Goal: Communication & Community: Answer question/provide support

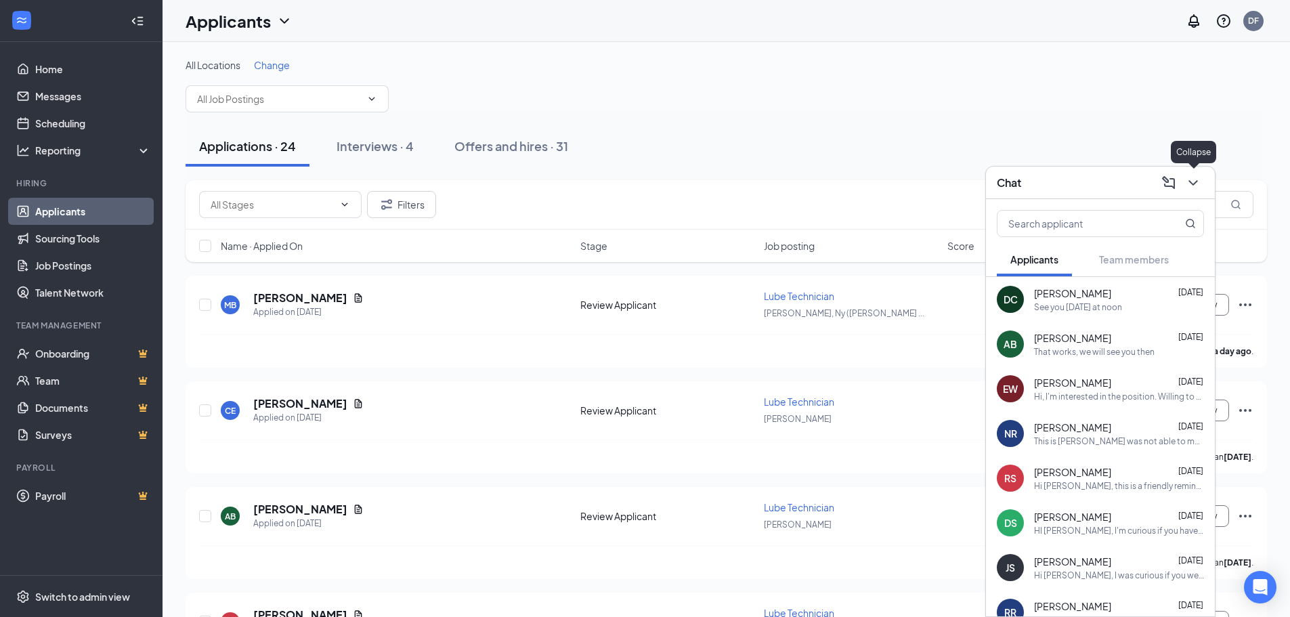
click at [1192, 190] on icon "ChevronDown" at bounding box center [1193, 183] width 16 height 16
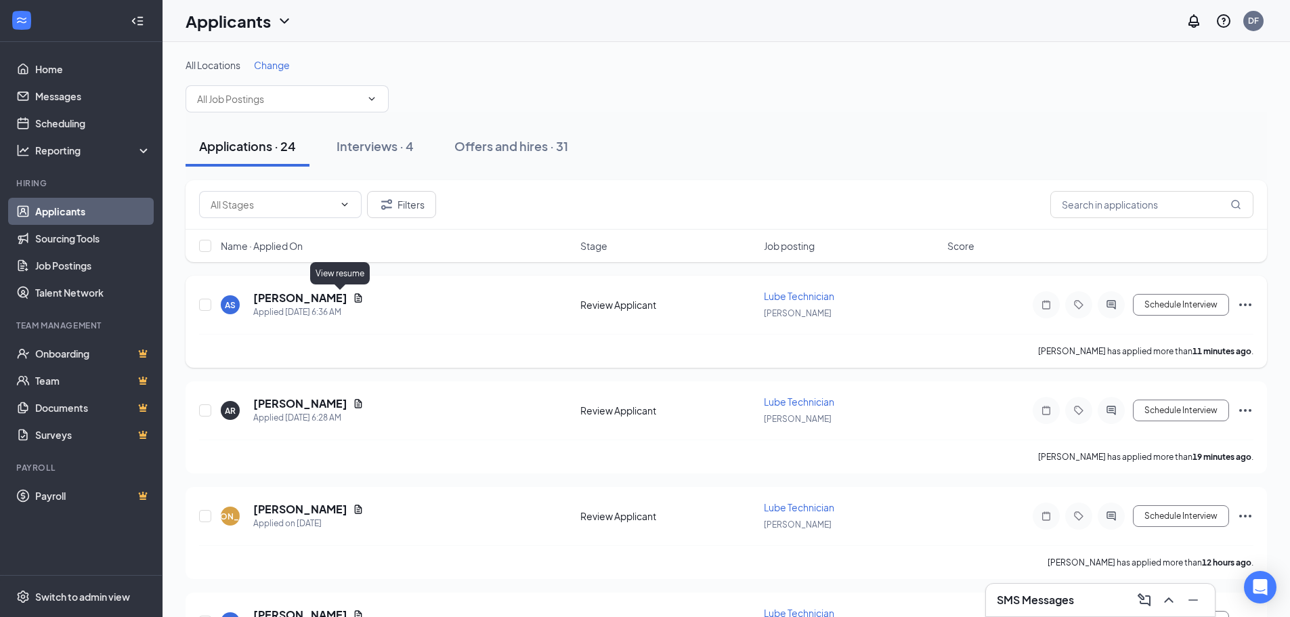
click at [355, 300] on icon "Document" at bounding box center [358, 297] width 7 height 9
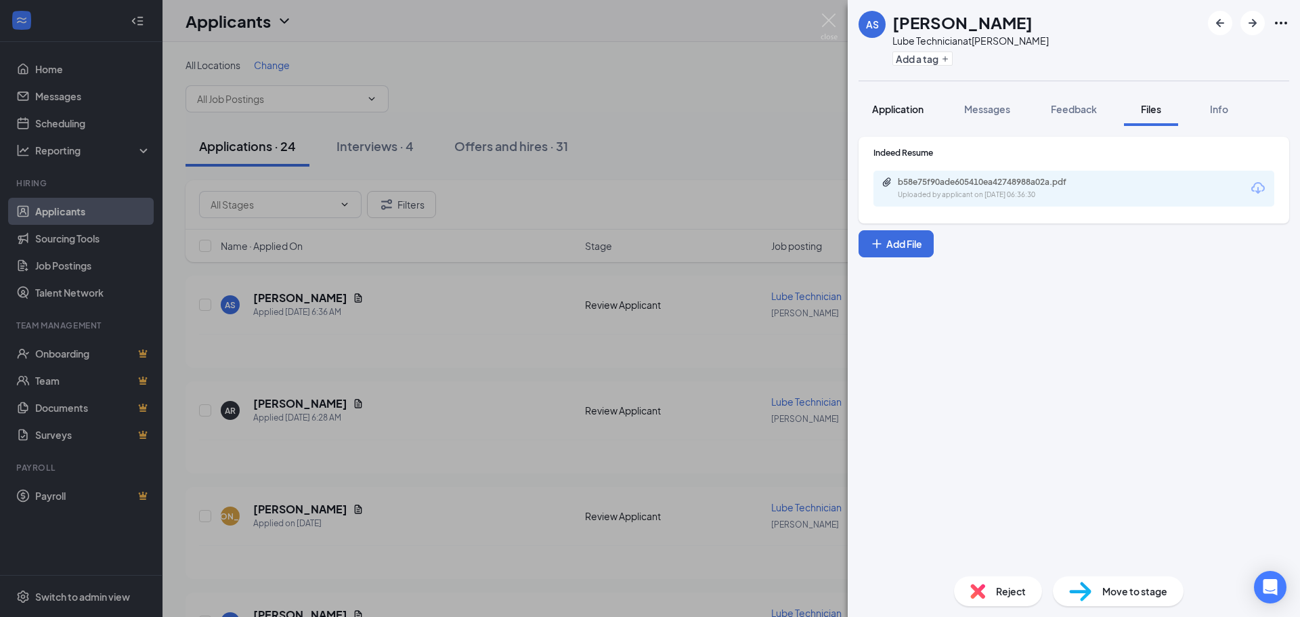
click at [908, 119] on button "Application" at bounding box center [897, 109] width 79 height 34
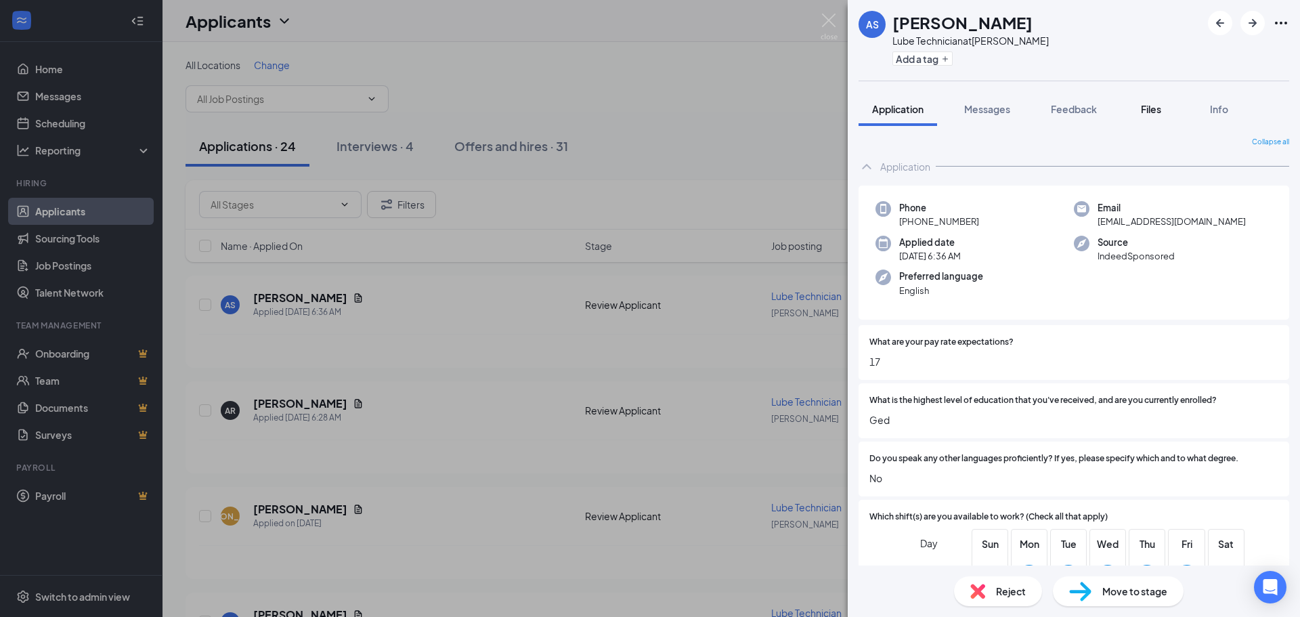
click at [1149, 105] on div "Files" at bounding box center [1150, 109] width 27 height 14
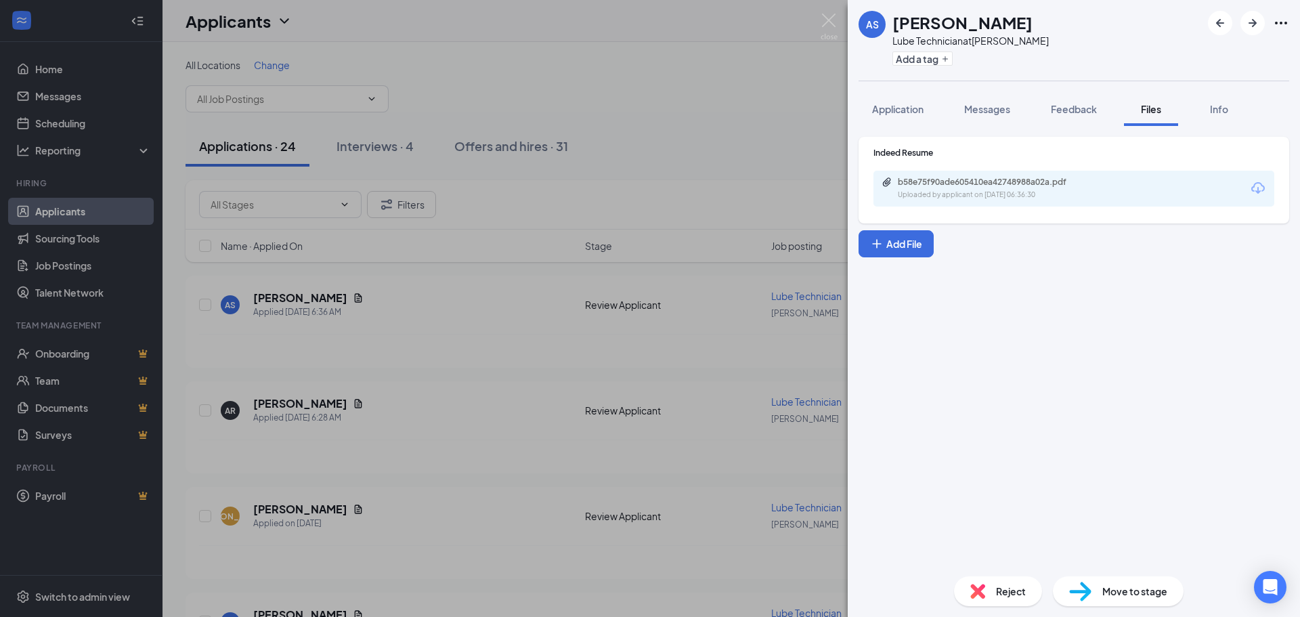
click at [1097, 177] on div "b58e75f90ade605410ea42748988a02a.pdf" at bounding box center [990, 182] width 219 height 11
click at [358, 401] on div "AS [PERSON_NAME] Lube Technician at [PERSON_NAME] Add a tag Application Message…" at bounding box center [650, 308] width 1300 height 617
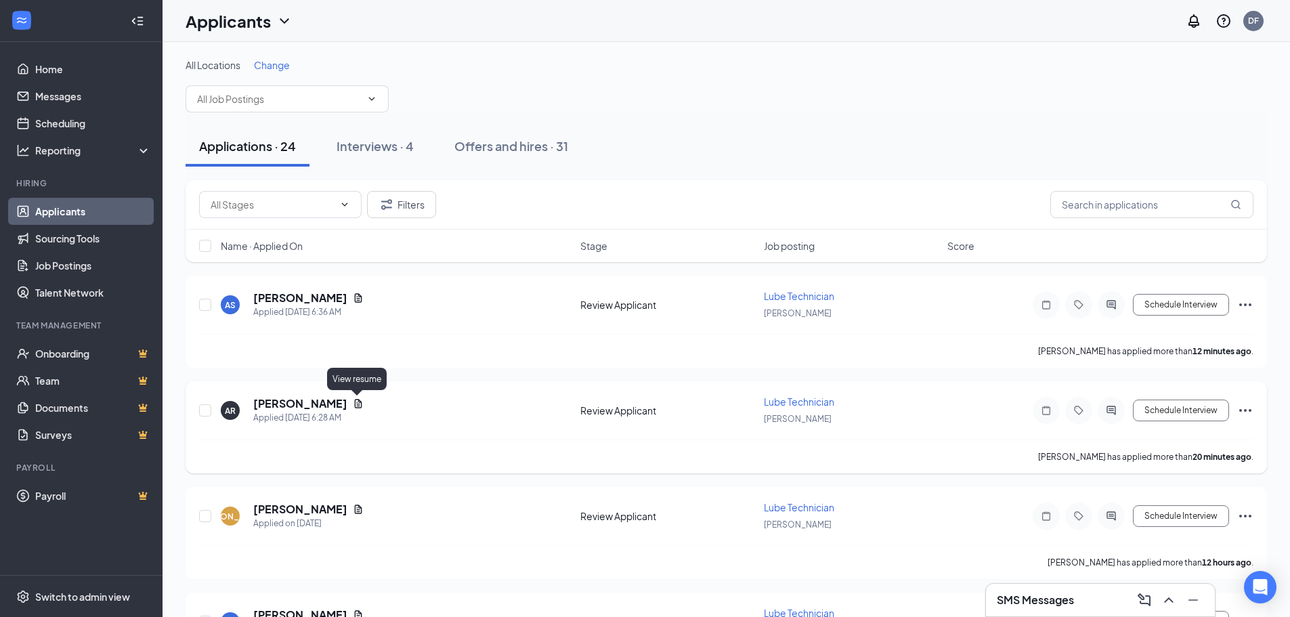
click at [359, 401] on icon "Document" at bounding box center [358, 403] width 11 height 11
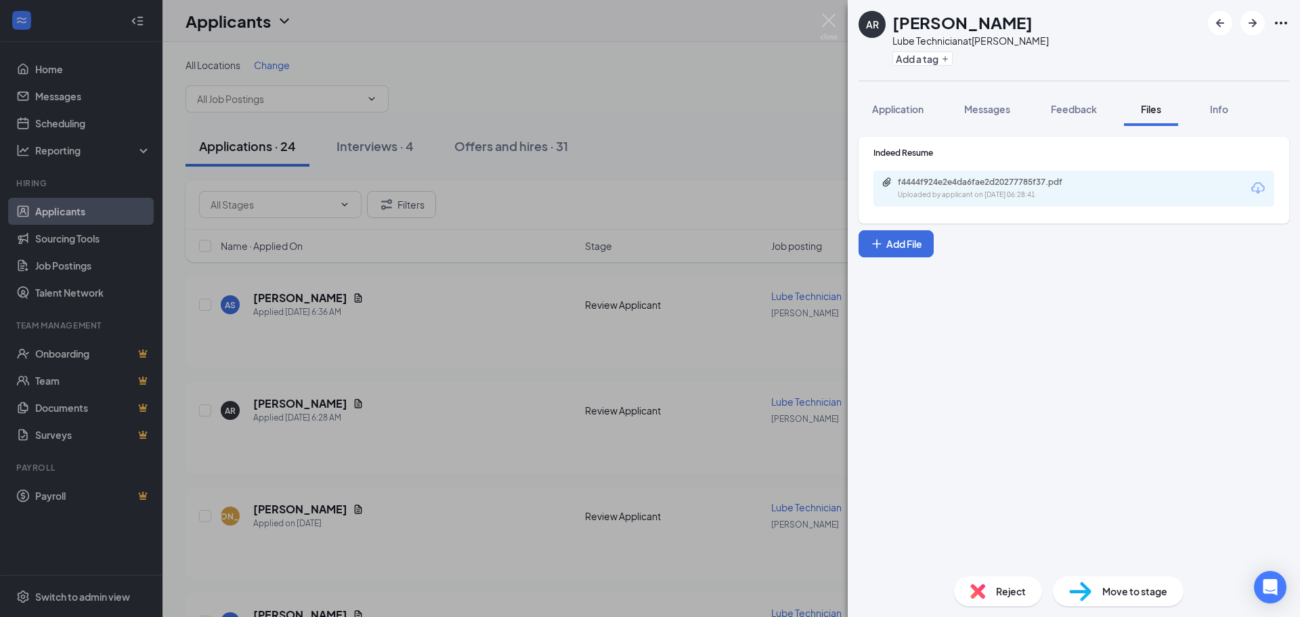
click at [1005, 203] on div "f4444f924e2e4da6fae2d20277785f37.pdf Uploaded by applicant on [DATE] 06:28:41" at bounding box center [1073, 189] width 401 height 36
click at [1005, 193] on div "Uploaded by applicant on [DATE] 06:28:41" at bounding box center [999, 195] width 203 height 11
click at [881, 109] on span "Application" at bounding box center [897, 109] width 51 height 12
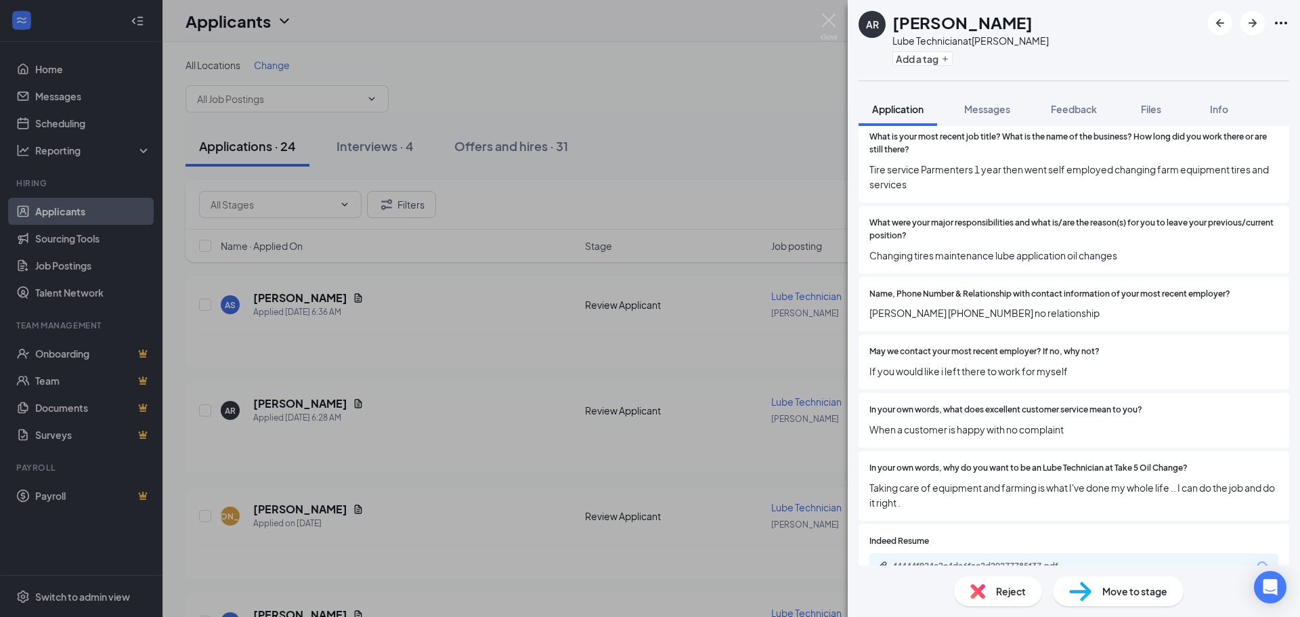
scroll to position [911, 0]
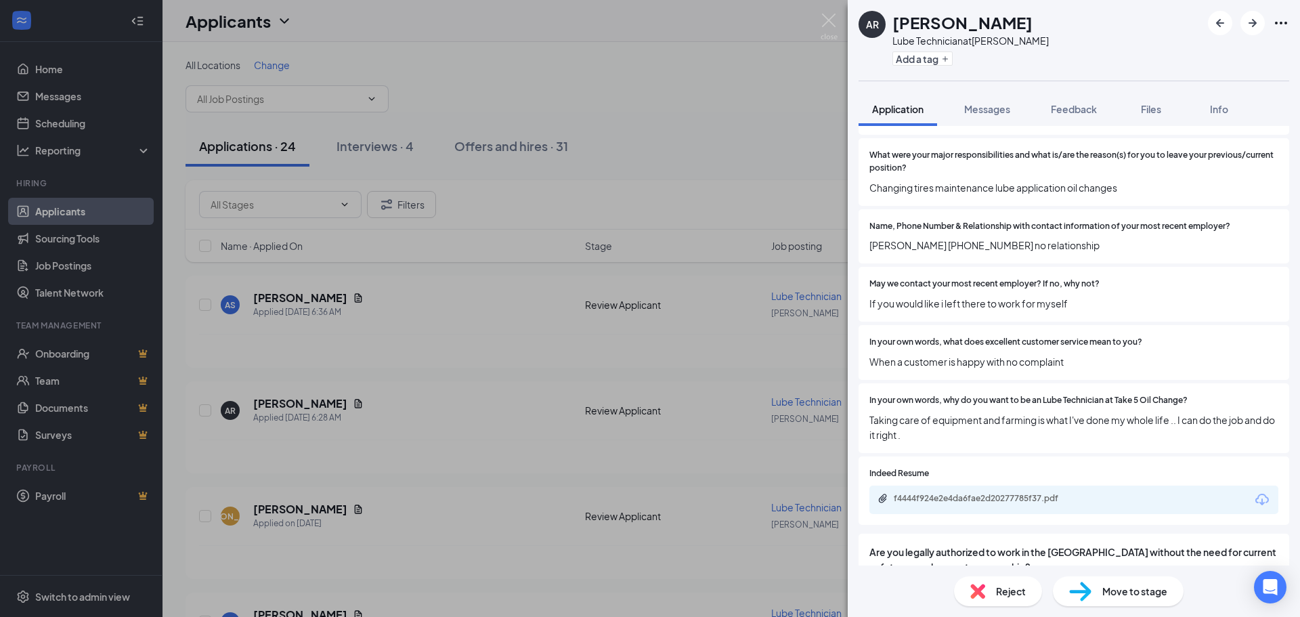
click at [422, 336] on div "AR [PERSON_NAME] Lube Technician at [PERSON_NAME] Add a tag Application Message…" at bounding box center [650, 308] width 1300 height 617
click at [402, 508] on div "AR [PERSON_NAME] Lube Technician at [PERSON_NAME] Add a tag Application Message…" at bounding box center [650, 308] width 1300 height 617
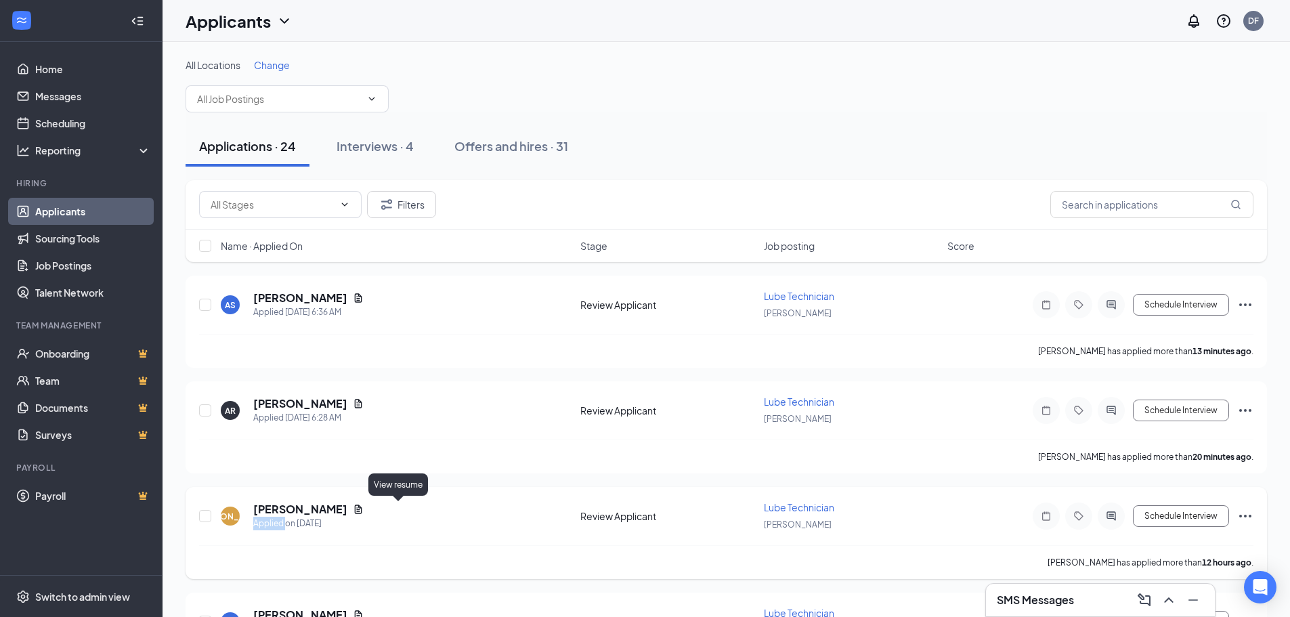
click at [362, 508] on icon "Document" at bounding box center [358, 508] width 7 height 9
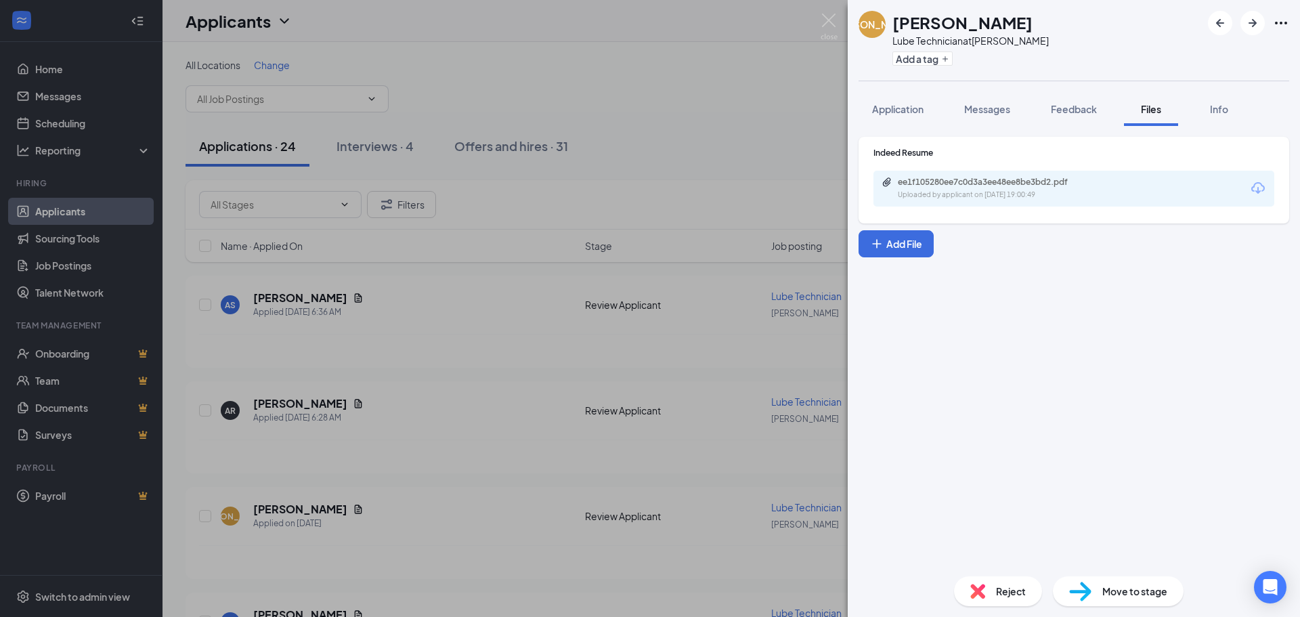
click at [1011, 165] on div "Indeed Resume ee1f105280ee7c0d3a3ee48ee8be3bd2.pdf Uploaded by applicant on [DA…" at bounding box center [1073, 177] width 401 height 60
click at [1014, 177] on div "ee1f105280ee7c0d3a3ee48ee8be3bd2.pdf" at bounding box center [993, 182] width 190 height 11
click at [914, 116] on button "Application" at bounding box center [897, 109] width 79 height 34
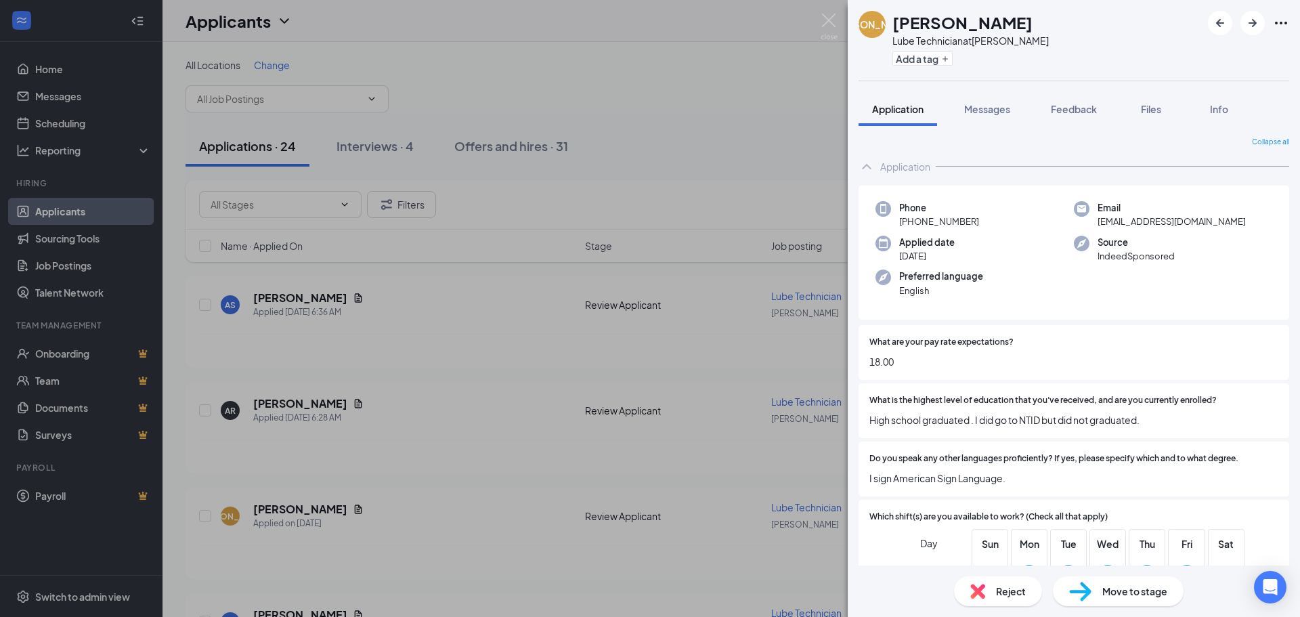
click at [703, 120] on div "[PERSON_NAME] [PERSON_NAME] Lube Technician at [PERSON_NAME] Add a tag Applicat…" at bounding box center [650, 308] width 1300 height 617
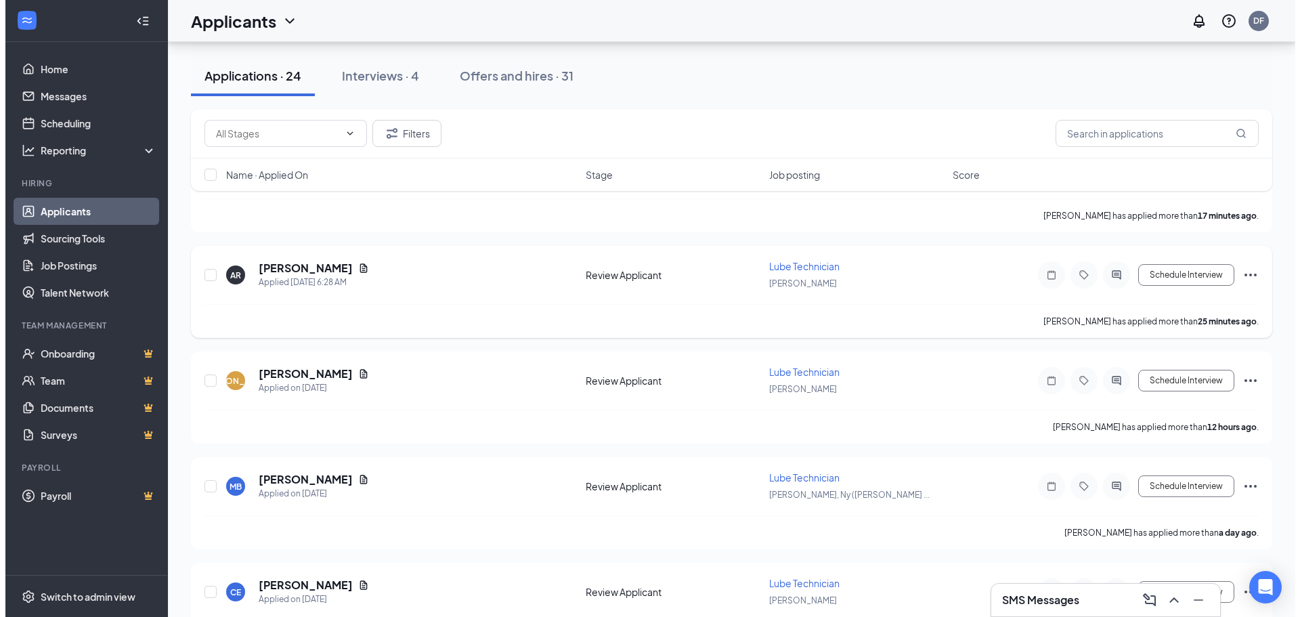
scroll to position [68, 0]
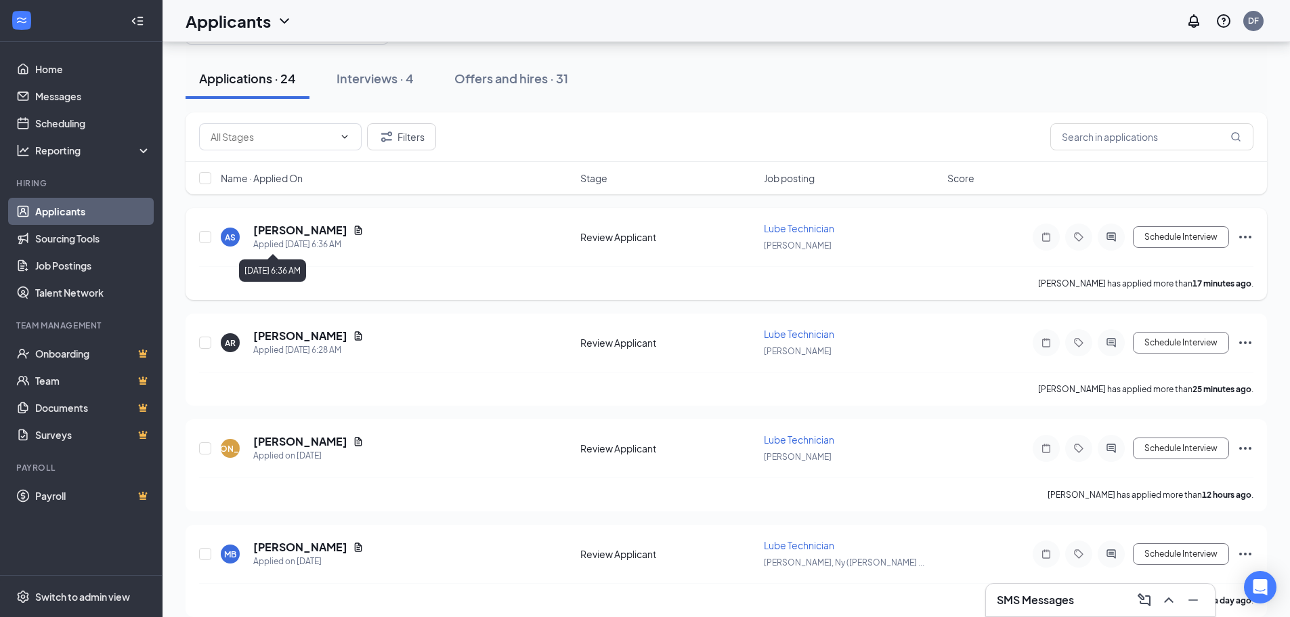
click at [304, 239] on div "Applied [DATE] 6:36 AM" at bounding box center [308, 245] width 110 height 14
click at [302, 231] on h5 "[PERSON_NAME]" at bounding box center [300, 230] width 94 height 15
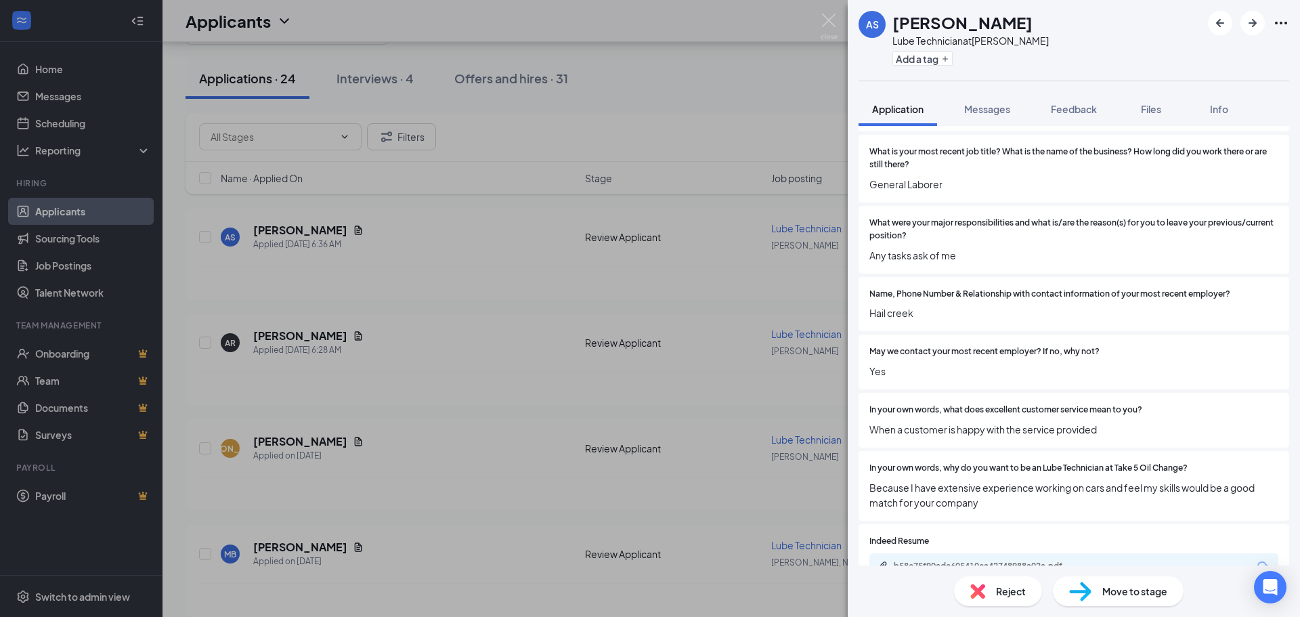
scroll to position [880, 0]
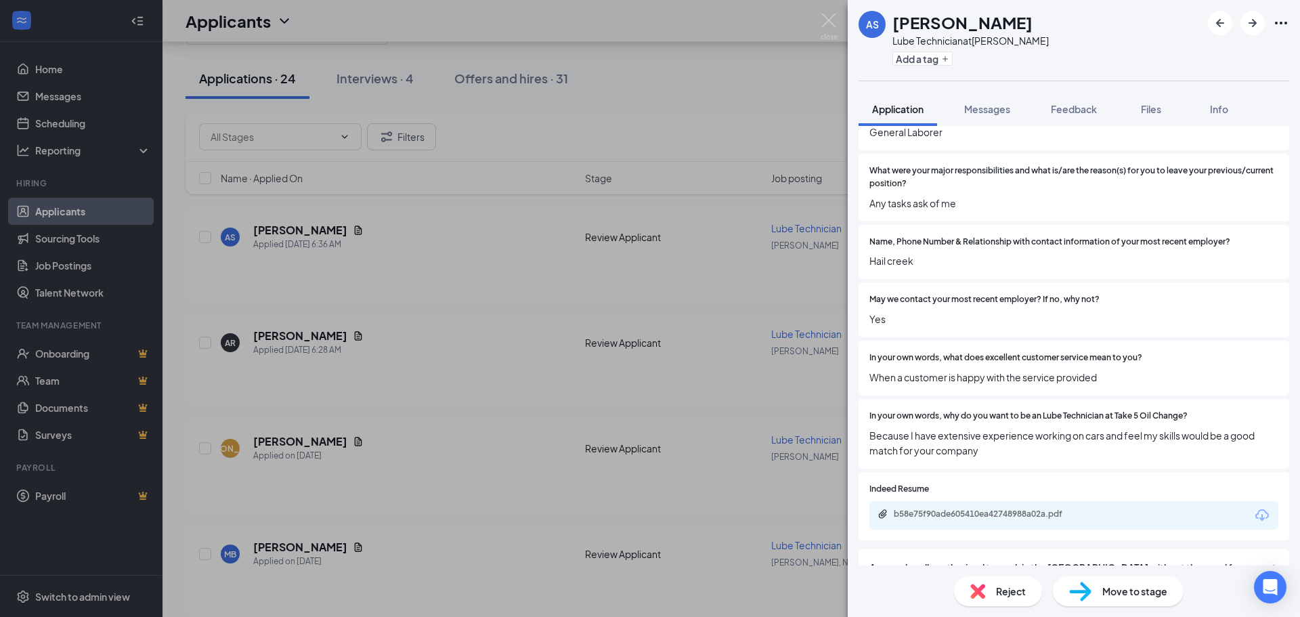
click at [415, 313] on div "AS [PERSON_NAME] Lube Technician at [PERSON_NAME] Add a tag Application Message…" at bounding box center [650, 308] width 1300 height 617
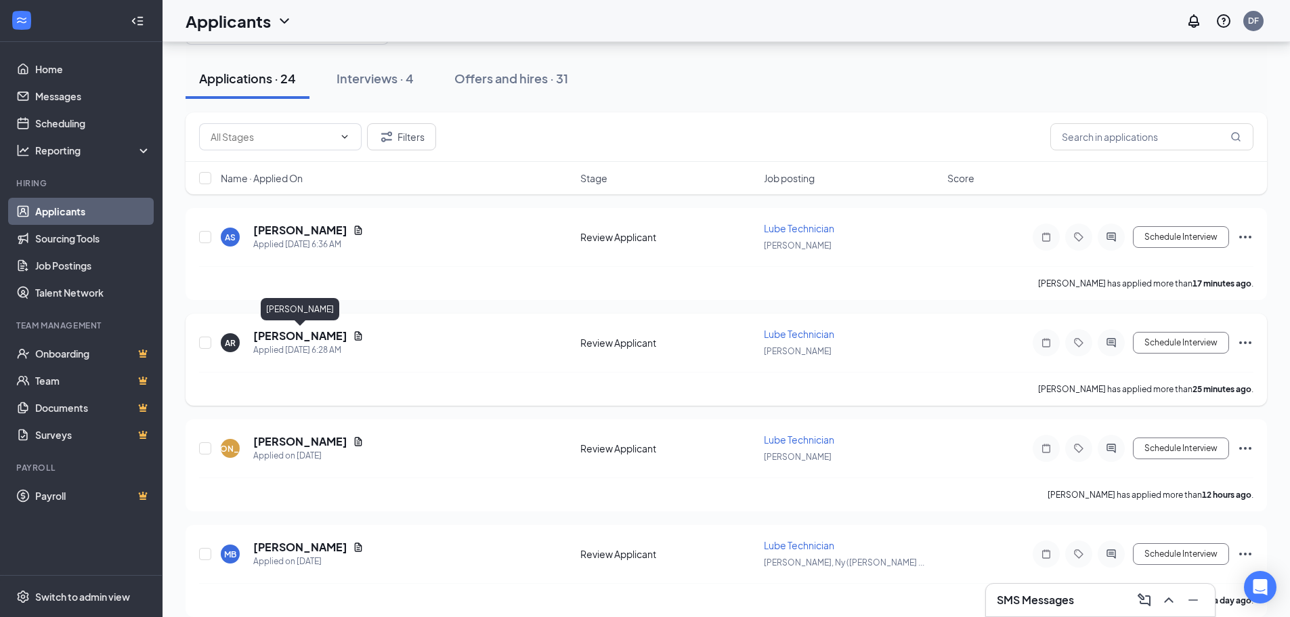
click at [288, 335] on h5 "[PERSON_NAME]" at bounding box center [300, 335] width 94 height 15
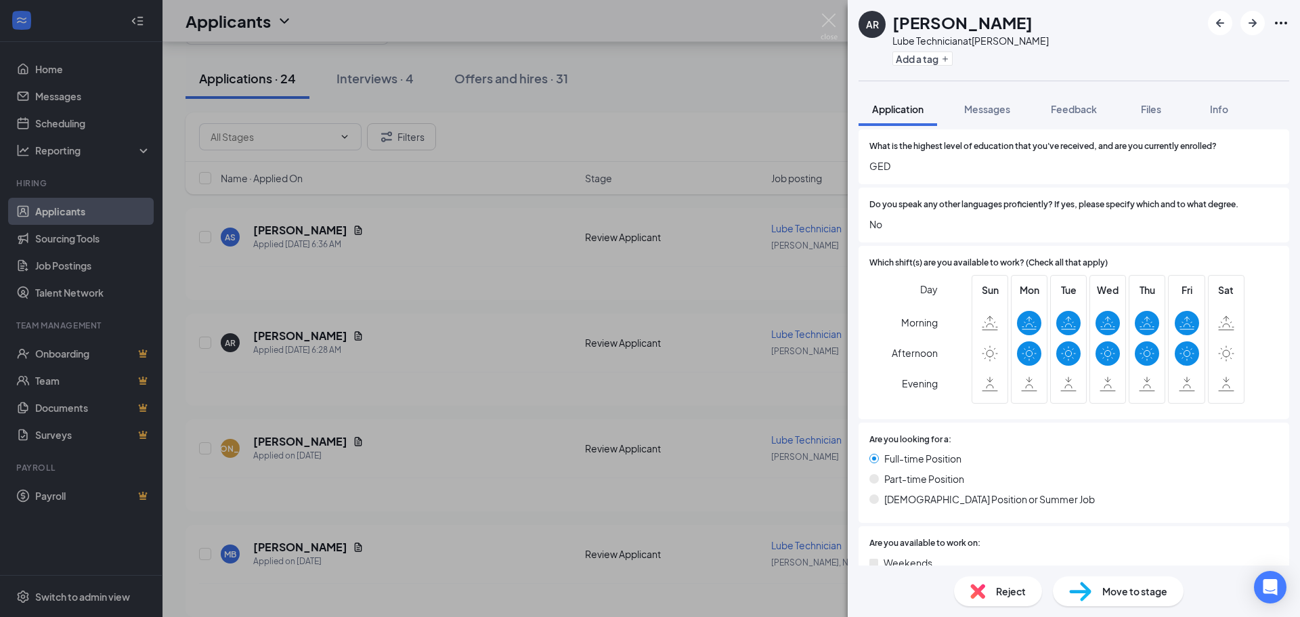
scroll to position [68, 0]
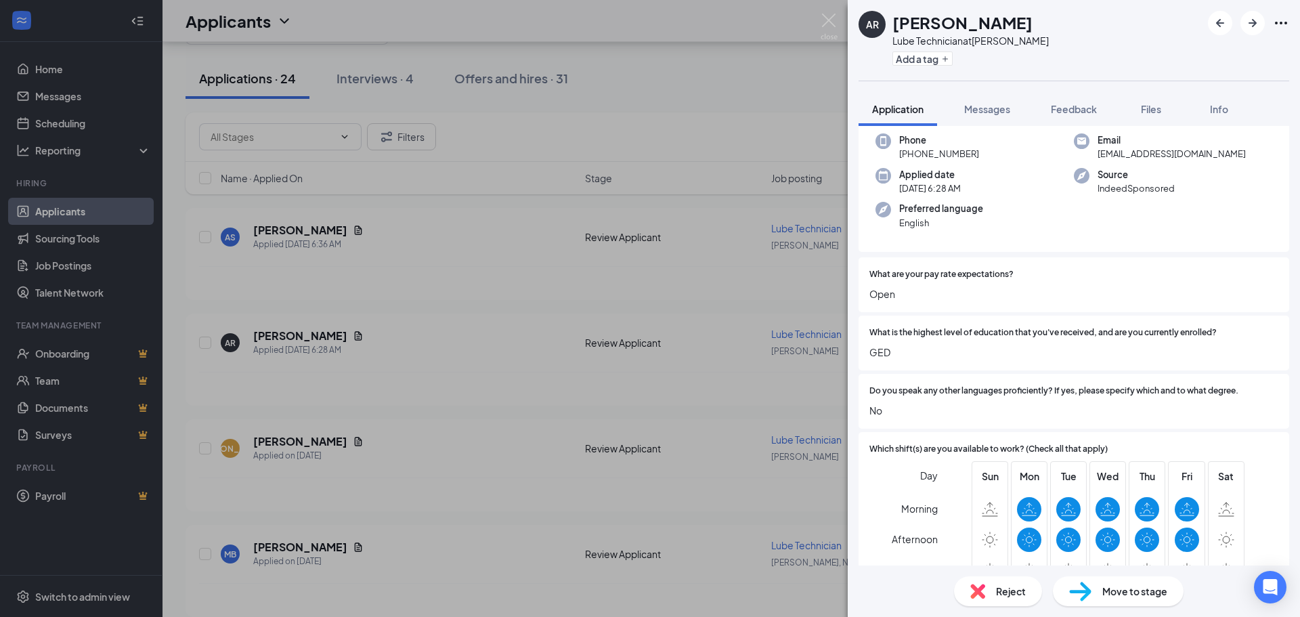
click at [490, 175] on div "AR [PERSON_NAME] Lube Technician at [PERSON_NAME] Add a tag Application Message…" at bounding box center [650, 308] width 1300 height 617
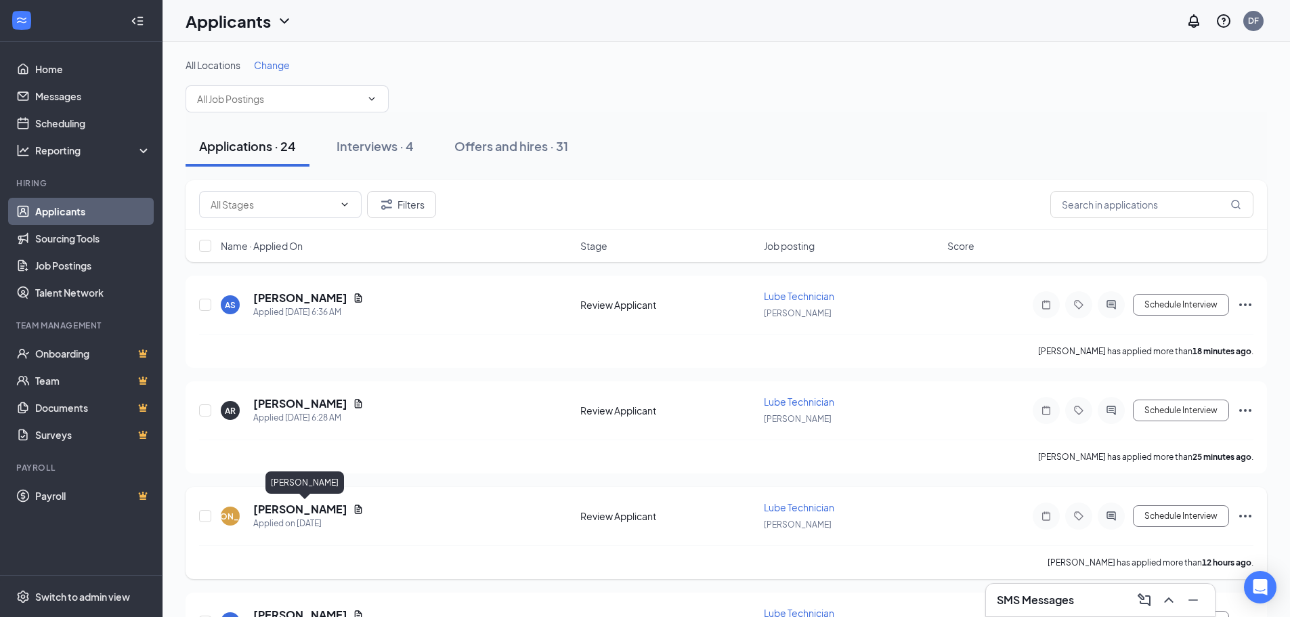
click at [336, 508] on h5 "[PERSON_NAME]" at bounding box center [300, 509] width 94 height 15
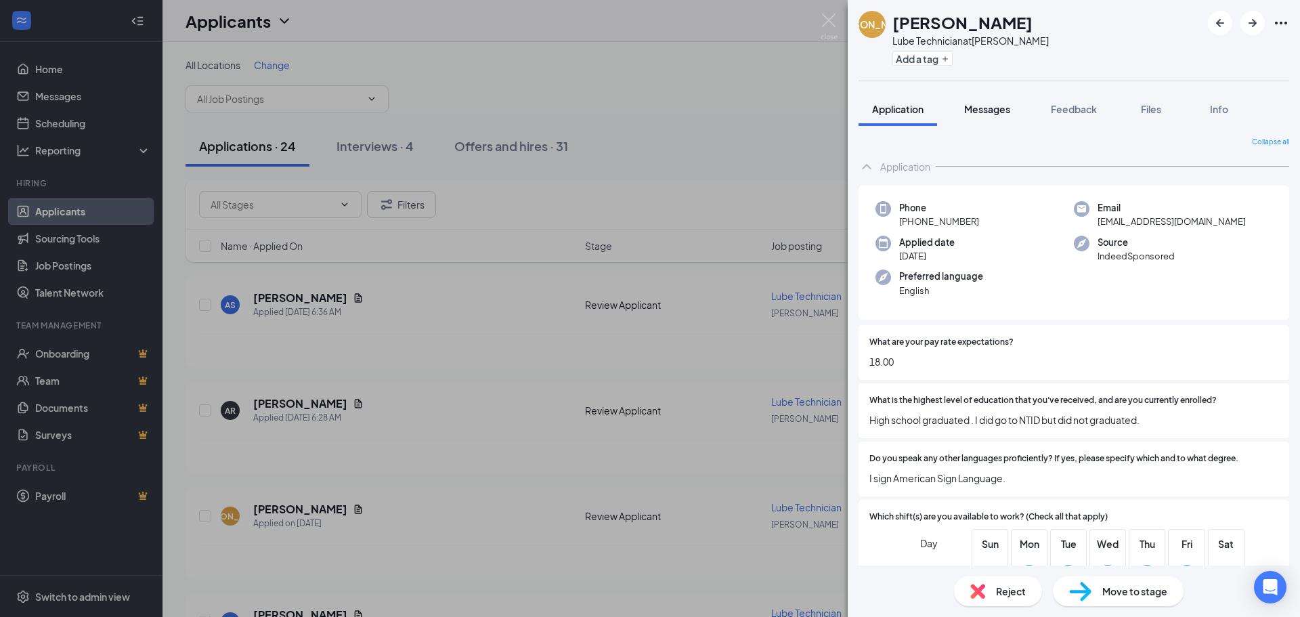
click at [988, 118] on button "Messages" at bounding box center [986, 109] width 73 height 34
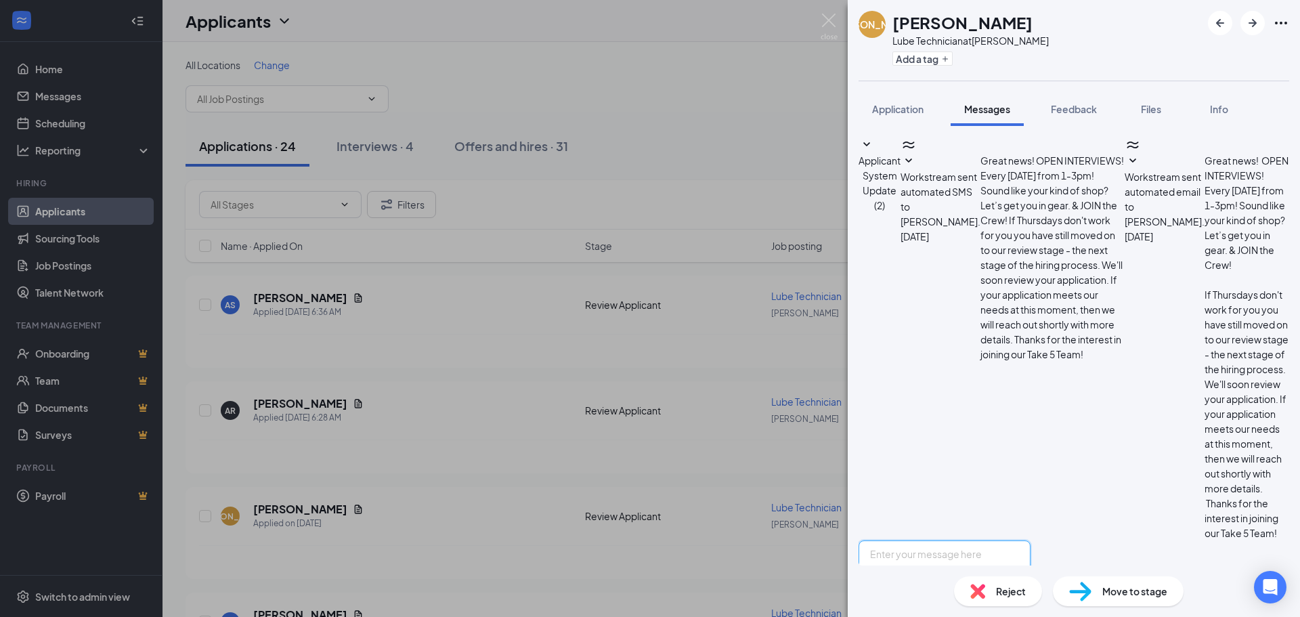
click at [995, 540] on textarea at bounding box center [944, 580] width 172 height 81
type textarea "g"
type textarea "Good Morning, I was curious if you had time this afternoon or [DATE] to stop in…"
click at [1021, 379] on div "Applicant System Update (2) Workstream sent automated SMS to [PERSON_NAME]. [DA…" at bounding box center [1073, 338] width 431 height 403
click at [1038, 354] on div "Applicant System Update (2) Workstream sent automated SMS to [PERSON_NAME]. [DA…" at bounding box center [1073, 338] width 431 height 403
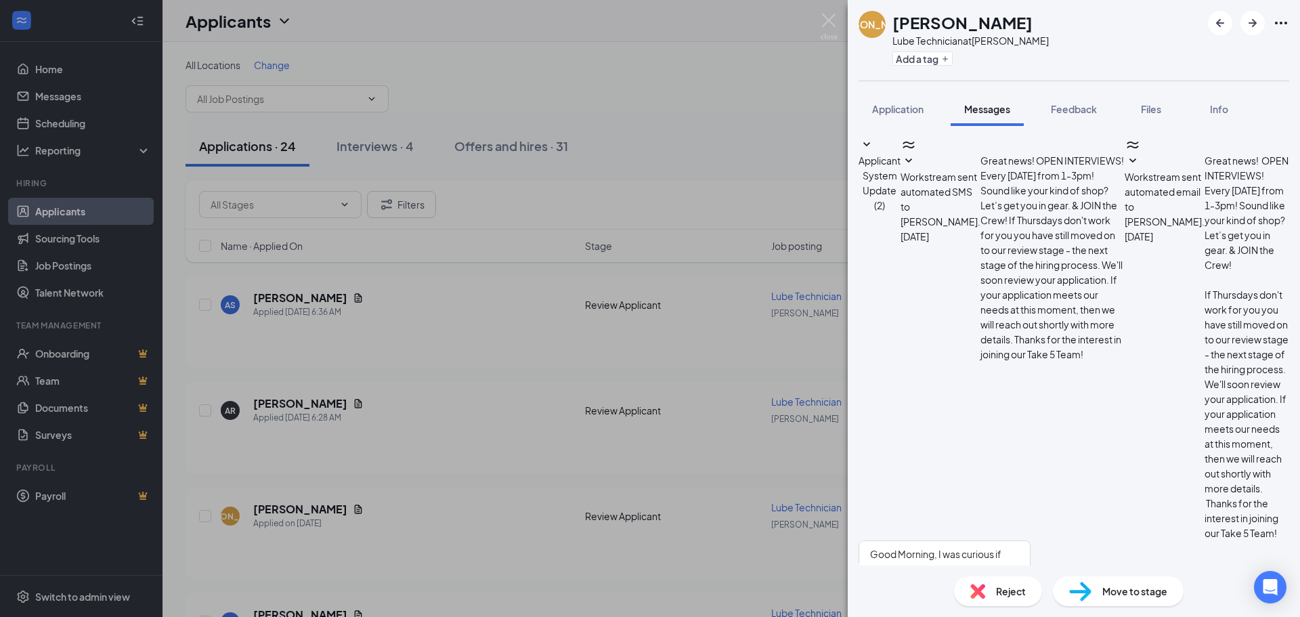
click at [971, 616] on input "Email" at bounding box center [966, 625] width 9 height 9
checkbox input "true"
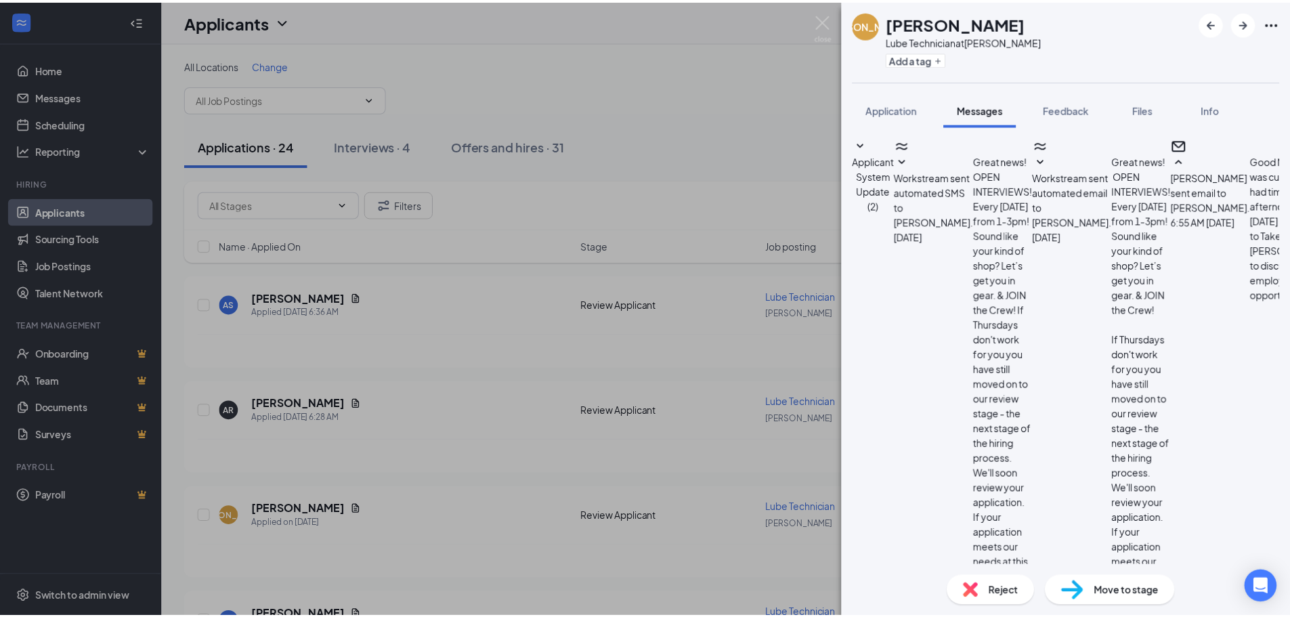
scroll to position [110, 0]
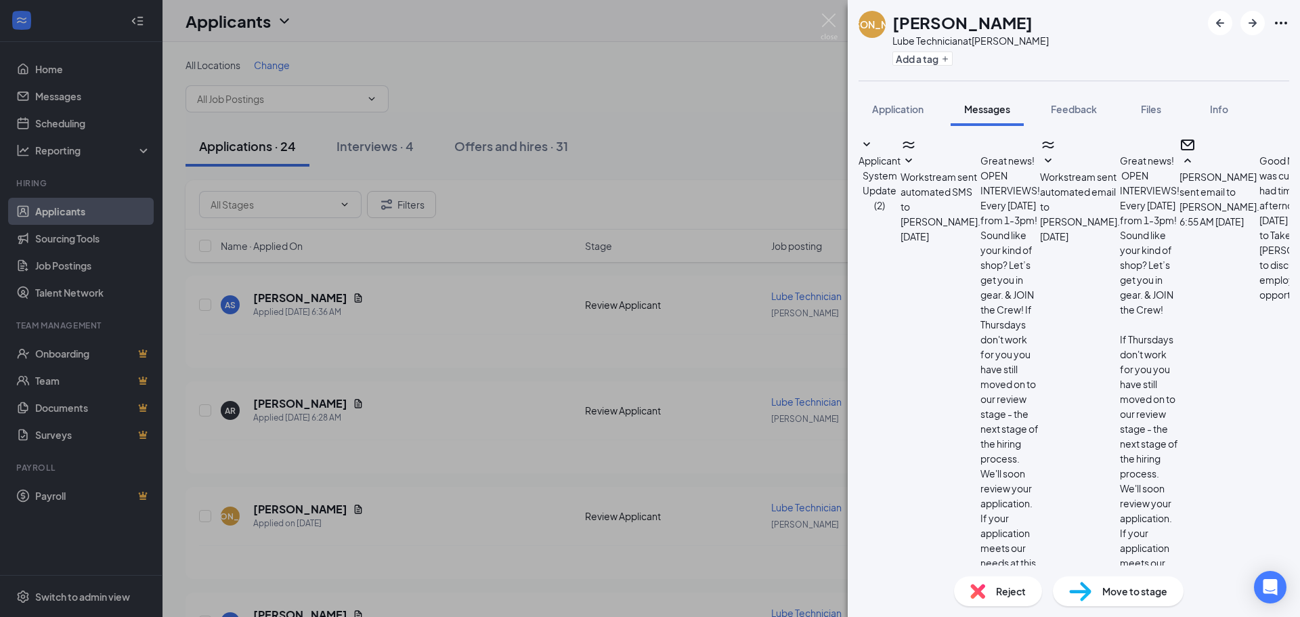
click at [670, 98] on div "[PERSON_NAME] [PERSON_NAME] Lube Technician at [PERSON_NAME] a tag Application …" at bounding box center [650, 308] width 1300 height 617
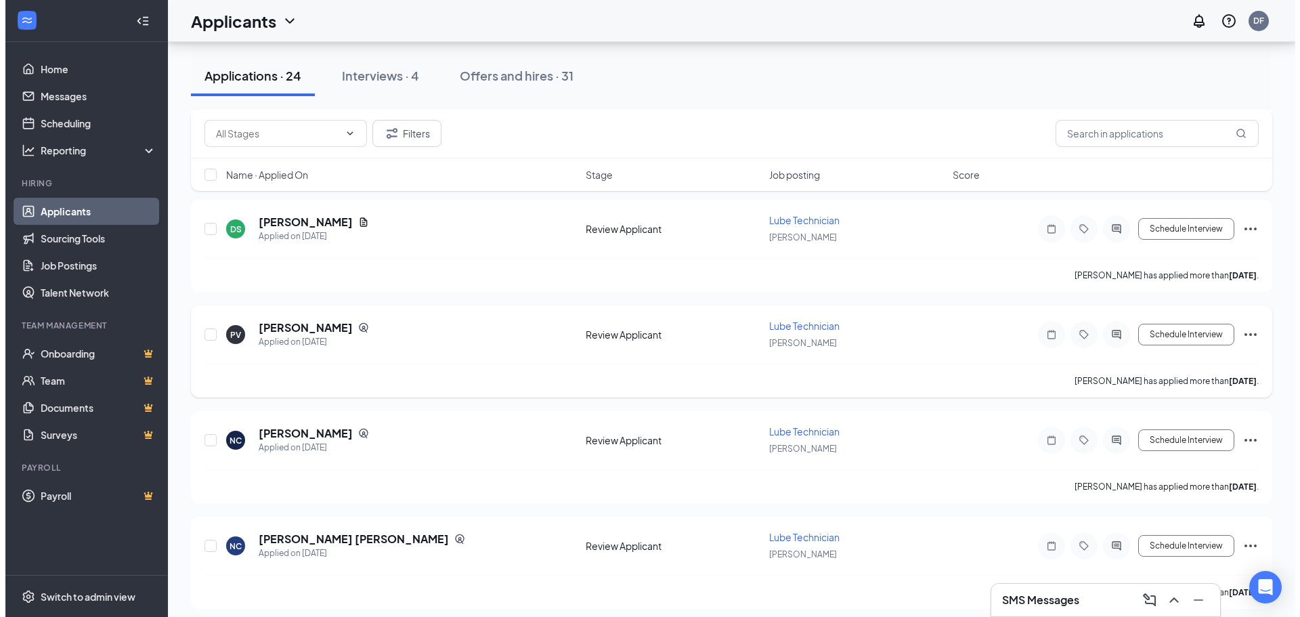
scroll to position [1151, 0]
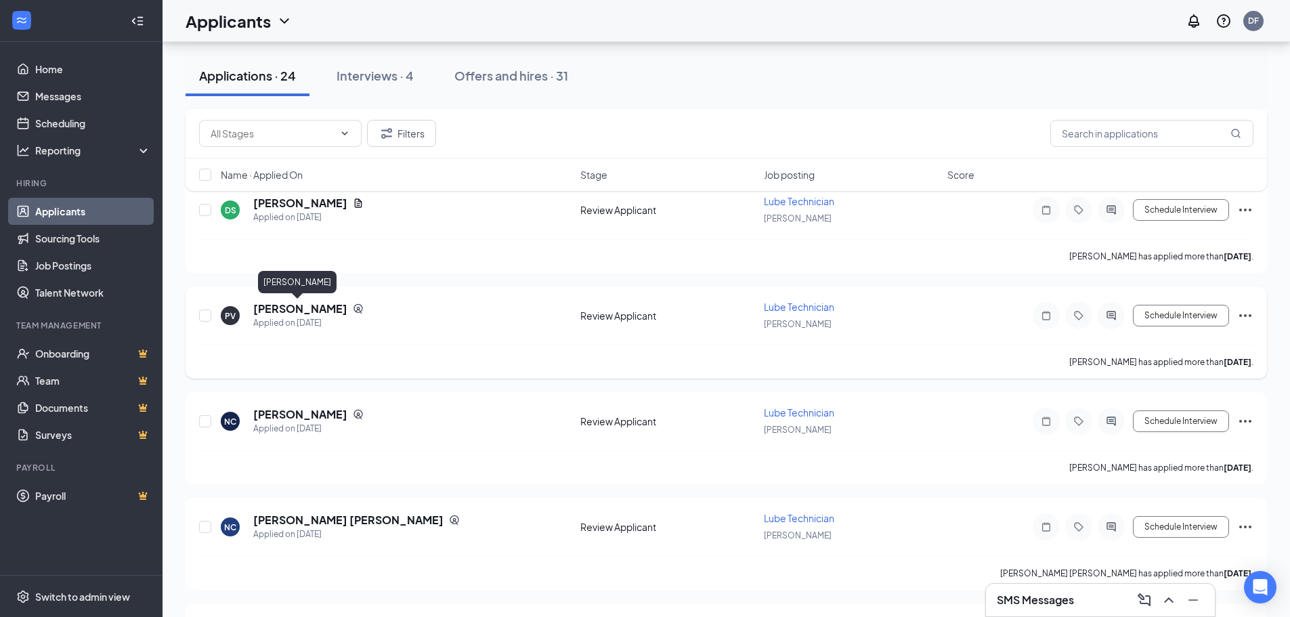
click at [284, 311] on h5 "[PERSON_NAME]" at bounding box center [300, 308] width 94 height 15
